Goal: Task Accomplishment & Management: Manage account settings

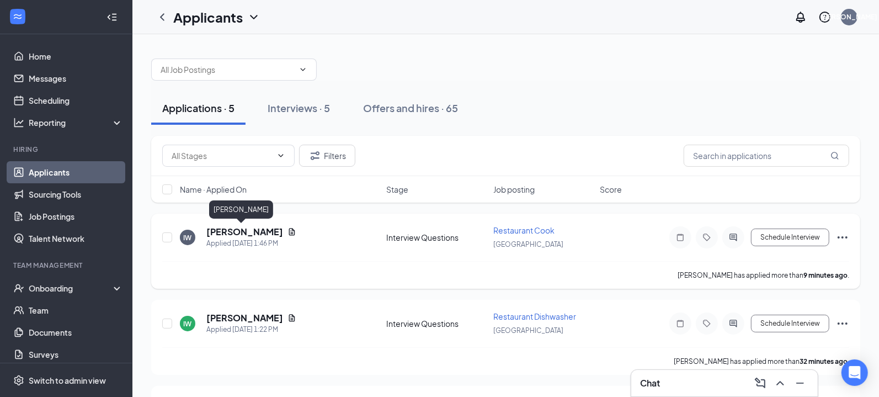
click at [232, 234] on h5 "[PERSON_NAME]" at bounding box center [244, 232] width 77 height 12
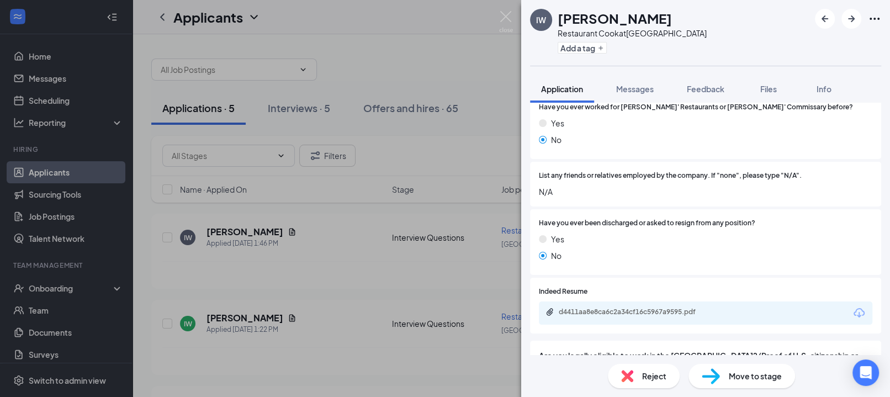
scroll to position [828, 0]
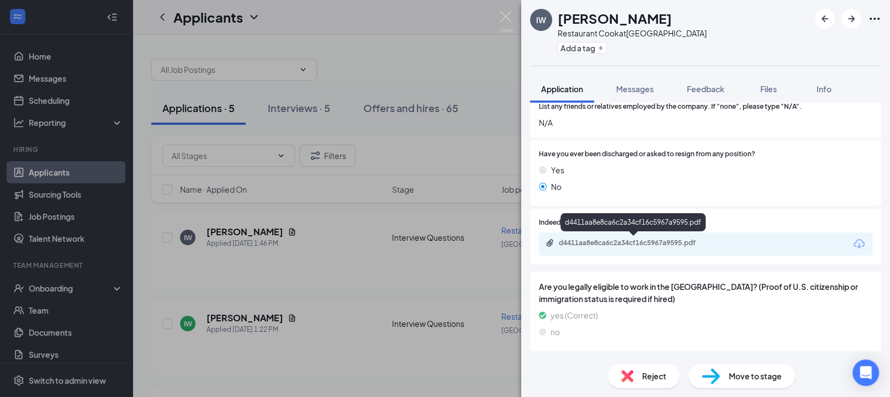
click at [621, 238] on div "d4411aa8e8ca6c2a34cf16c5967a9595.pdf" at bounding box center [636, 242] width 155 height 9
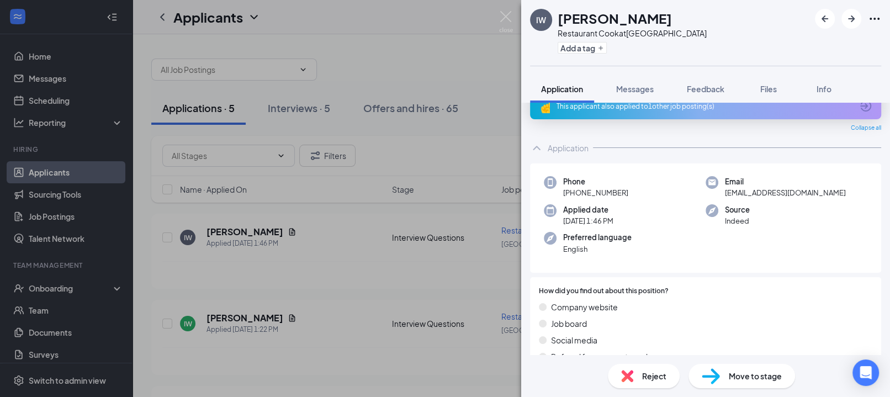
scroll to position [0, 0]
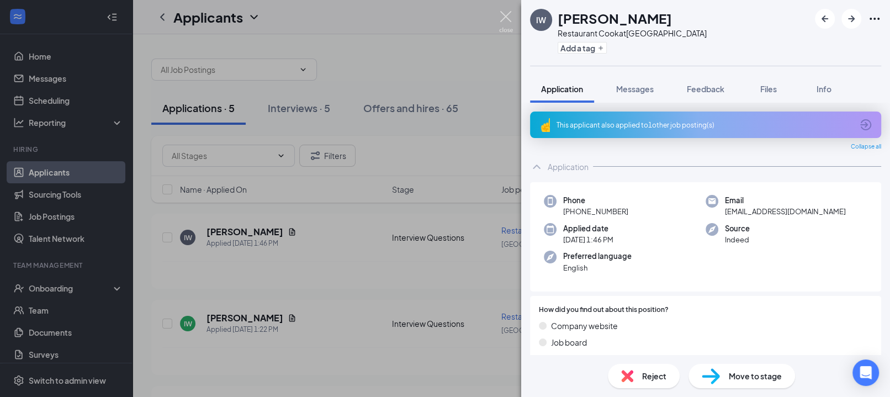
click at [508, 17] on img at bounding box center [506, 22] width 14 height 22
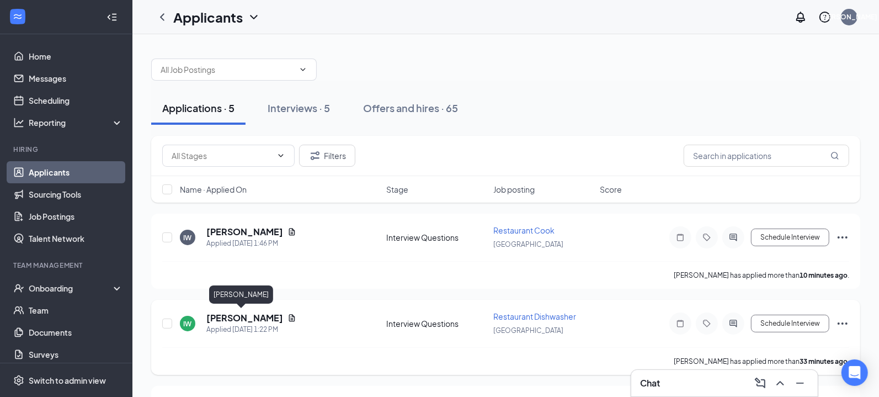
click at [240, 321] on h5 "[PERSON_NAME]" at bounding box center [244, 318] width 77 height 12
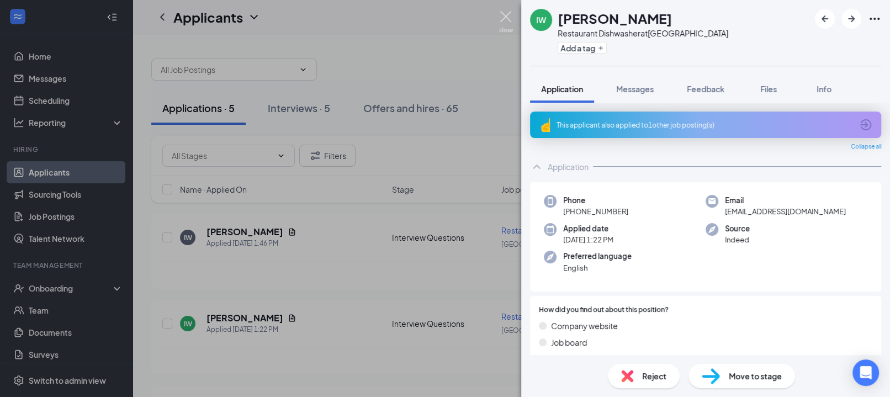
click at [507, 12] on img at bounding box center [506, 22] width 14 height 22
